Goal: Information Seeking & Learning: Learn about a topic

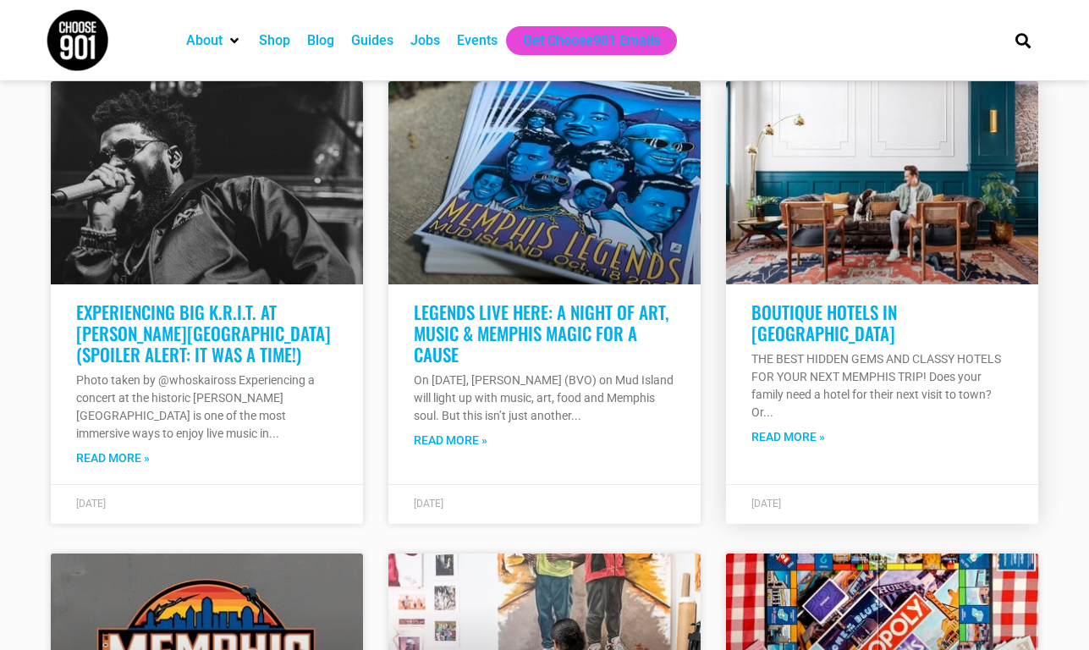
scroll to position [1777, 0]
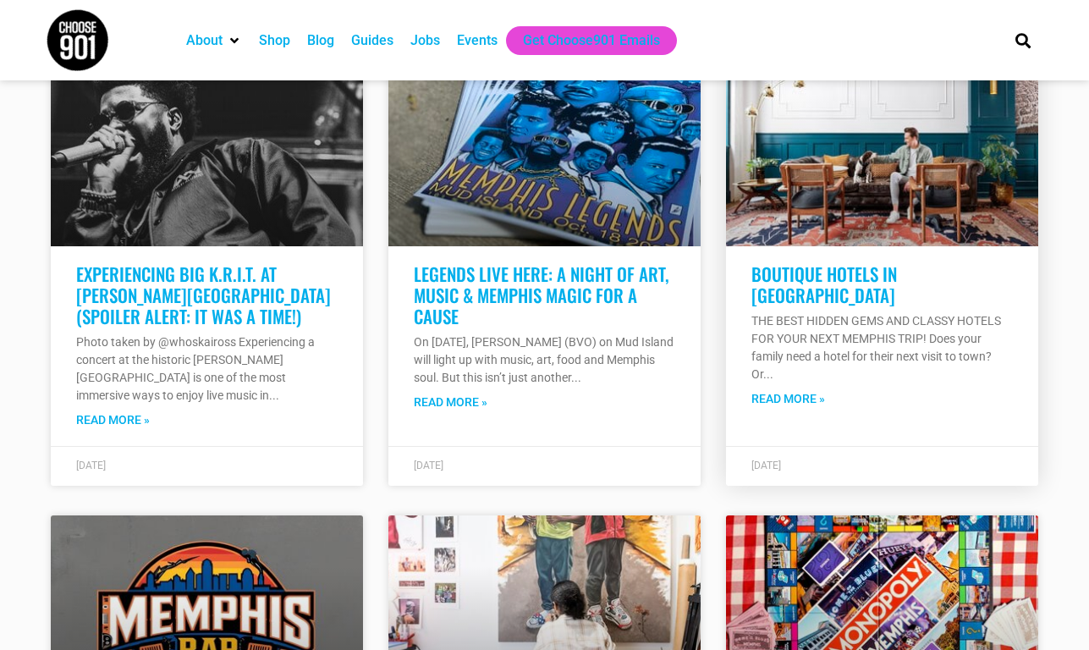
click at [813, 390] on link "Read More »" at bounding box center [788, 399] width 74 height 18
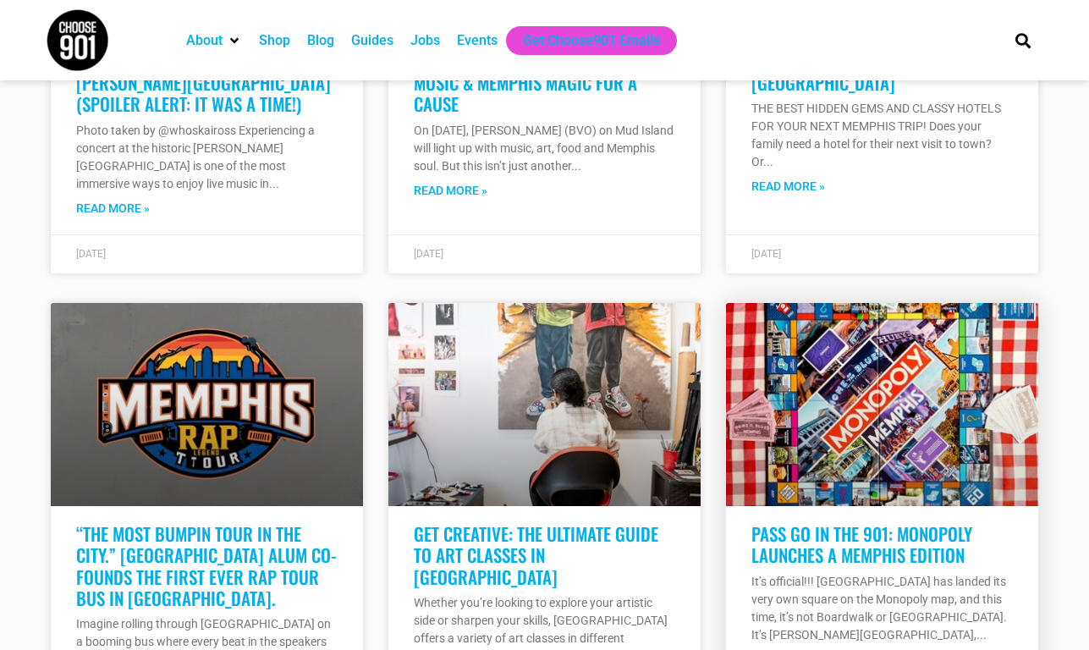
scroll to position [9095, 0]
